Goal: Information Seeking & Learning: Learn about a topic

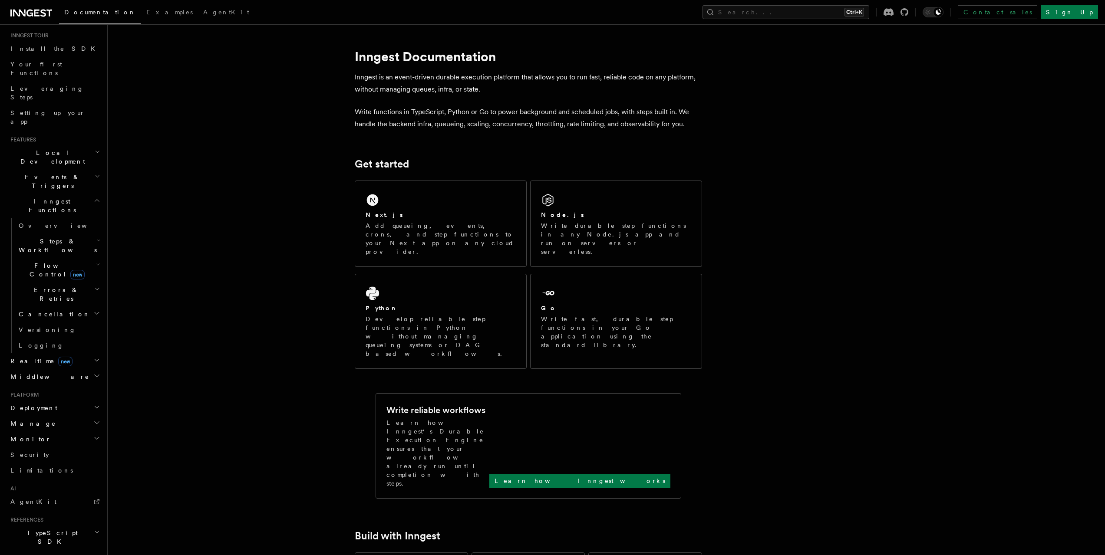
scroll to position [87, 0]
click at [30, 259] on span "Flow Control new" at bounding box center [55, 267] width 80 height 17
click at [39, 284] on span "Overview" at bounding box center [71, 287] width 89 height 7
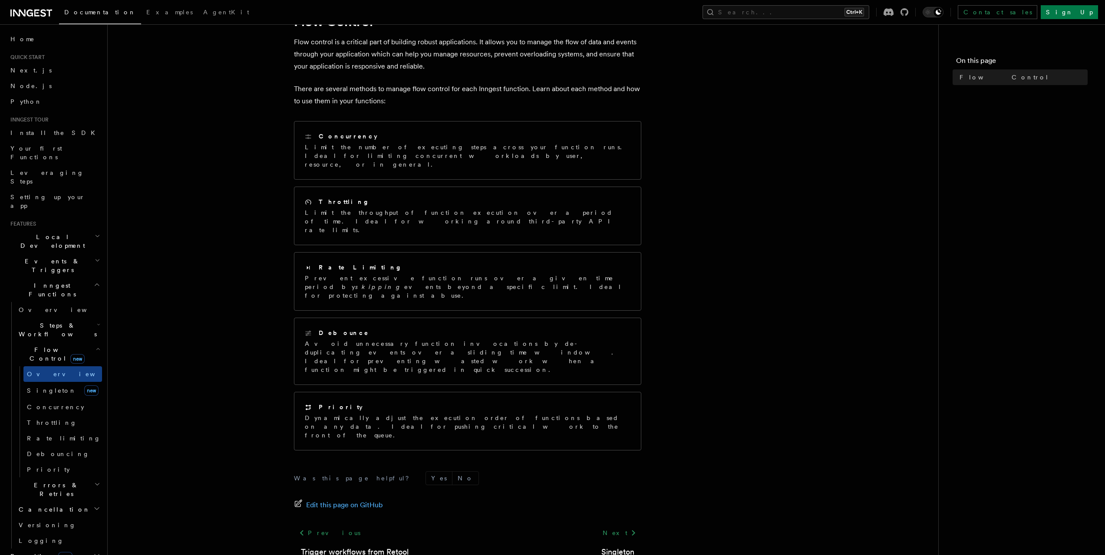
click at [96, 260] on icon "button" at bounding box center [97, 261] width 3 height 2
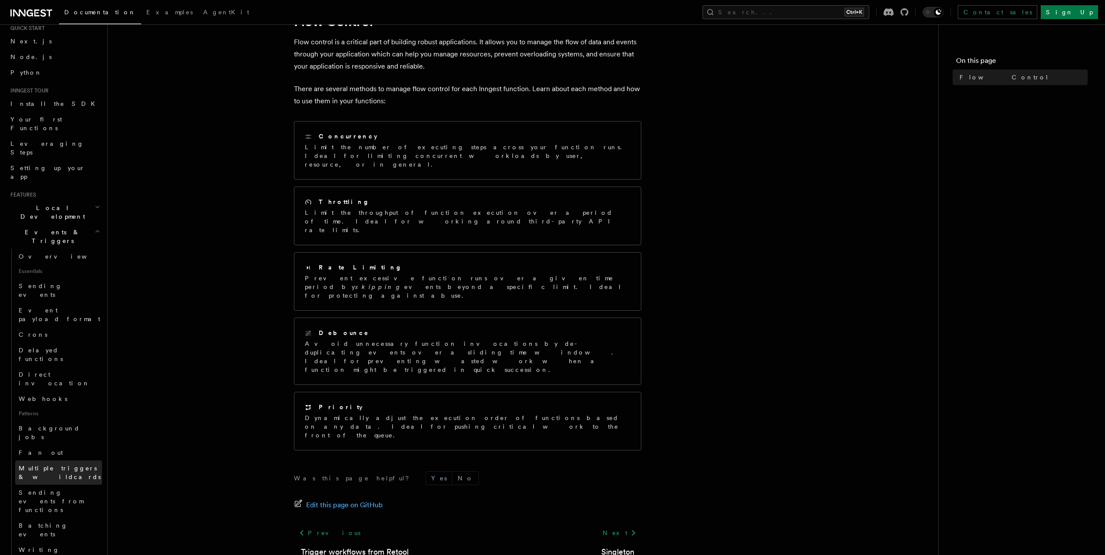
scroll to position [43, 0]
click at [65, 474] on span "Sending events from functions" at bounding box center [60, 487] width 83 height 26
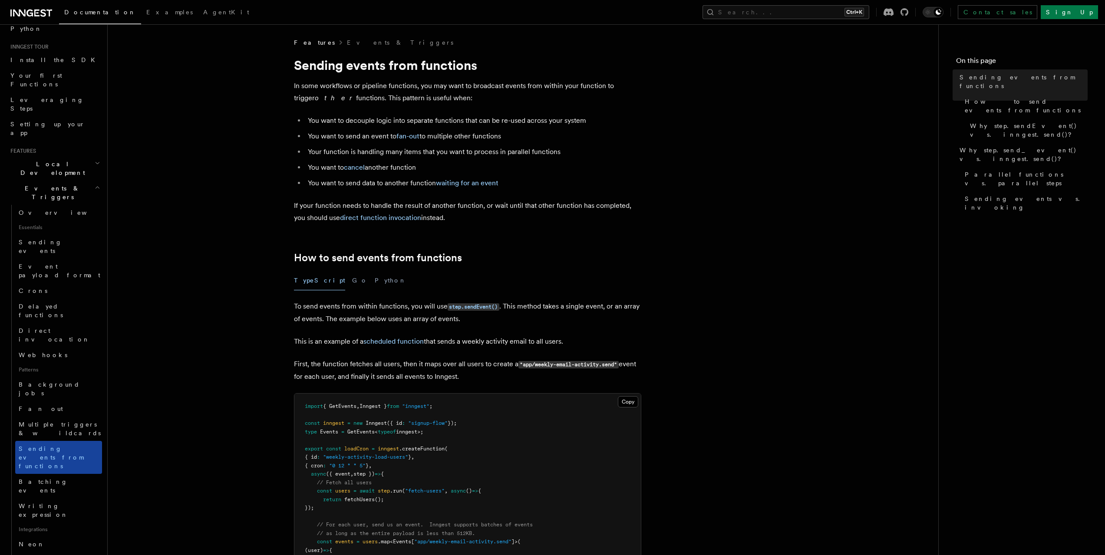
scroll to position [87, 0]
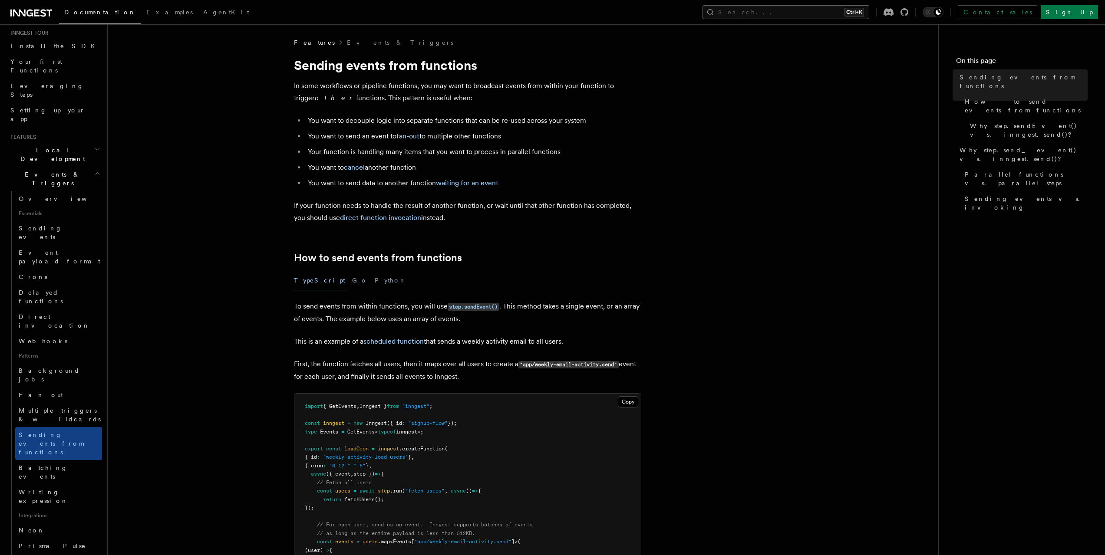
click at [791, 11] on button "Search... Ctrl+K" at bounding box center [785, 12] width 167 height 14
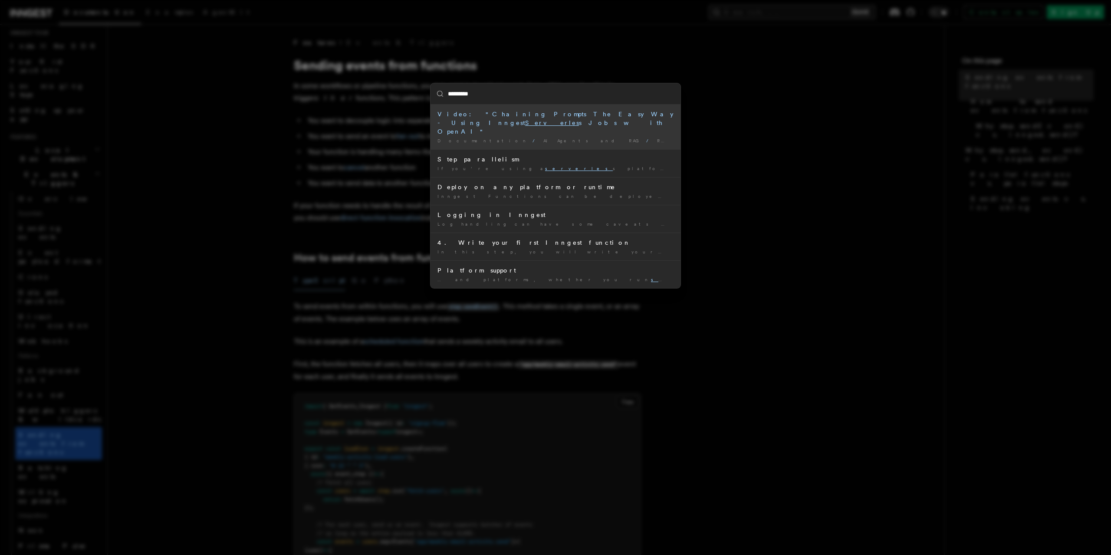
type input "**********"
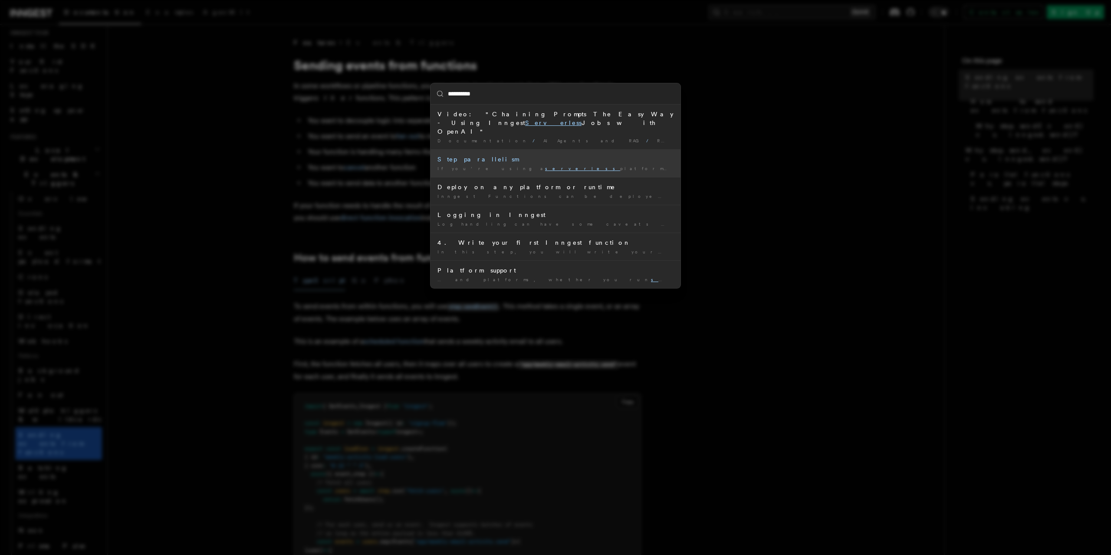
click at [496, 155] on div "Step parallelism" at bounding box center [556, 159] width 236 height 9
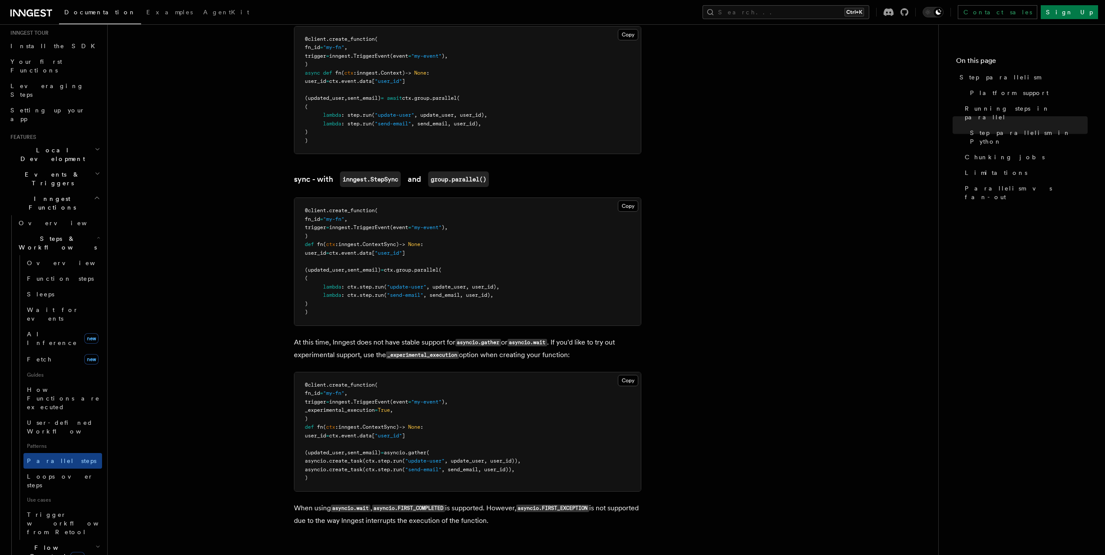
scroll to position [781, 0]
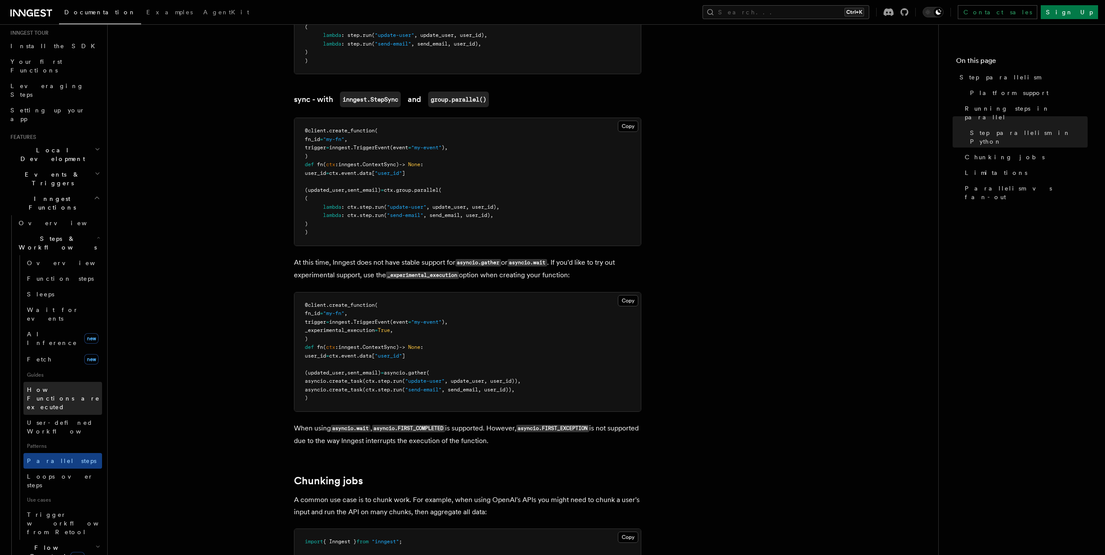
click at [56, 386] on span "How Functions are executed" at bounding box center [63, 398] width 73 height 24
